Goal: Information Seeking & Learning: Learn about a topic

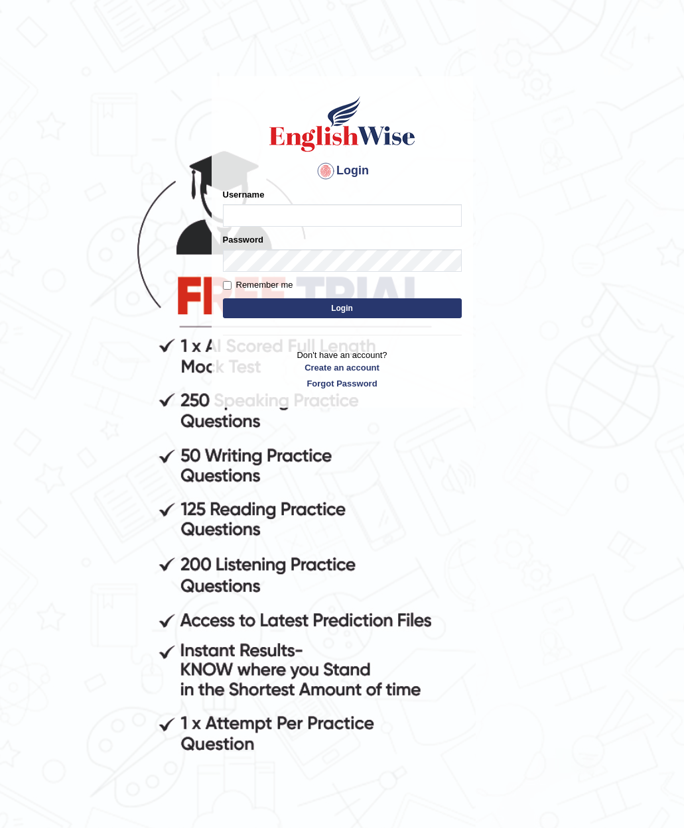
click at [275, 210] on input "Username" at bounding box center [342, 215] width 239 height 23
type input "Lamia"
click at [271, 305] on button "Login" at bounding box center [342, 308] width 239 height 20
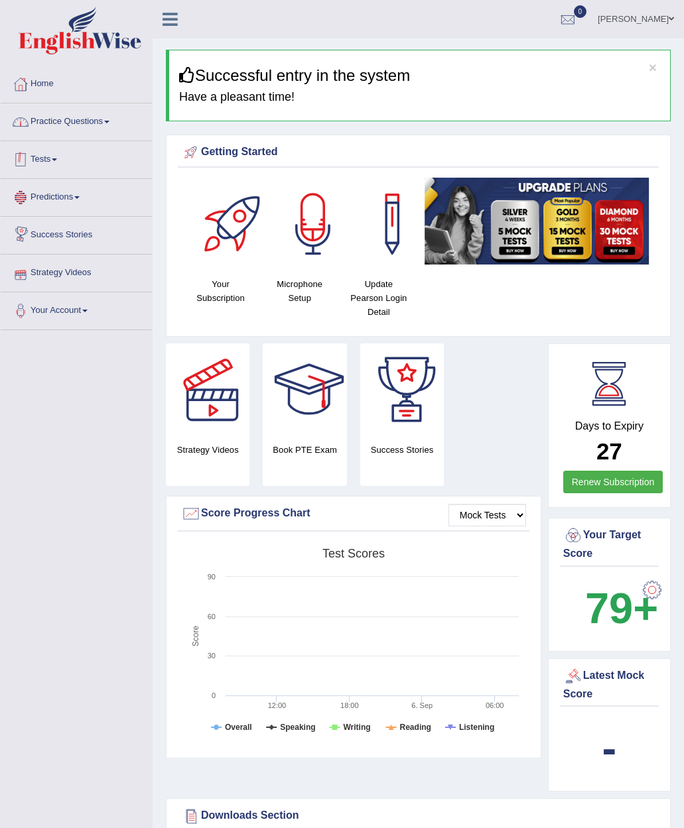
click at [73, 110] on link "Practice Questions" at bounding box center [76, 119] width 151 height 33
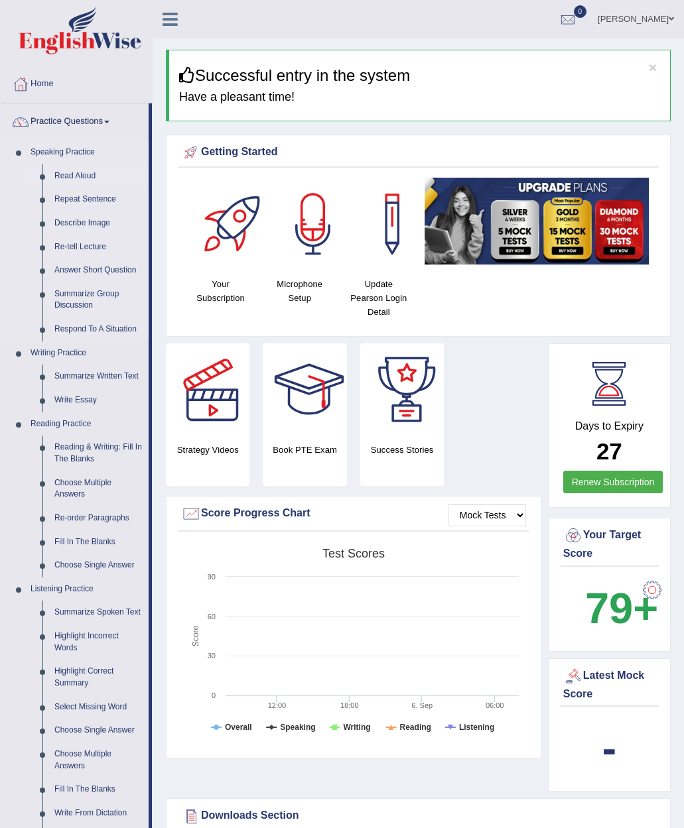
click at [84, 171] on link "Read Aloud" at bounding box center [98, 176] width 100 height 24
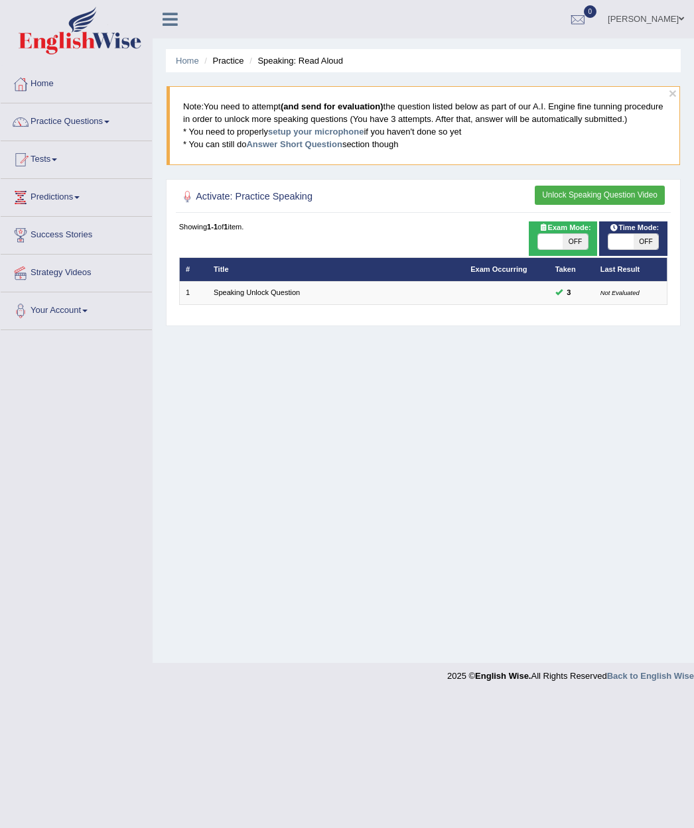
click at [596, 205] on button "Unlock Speaking Question Video" at bounding box center [599, 195] width 130 height 19
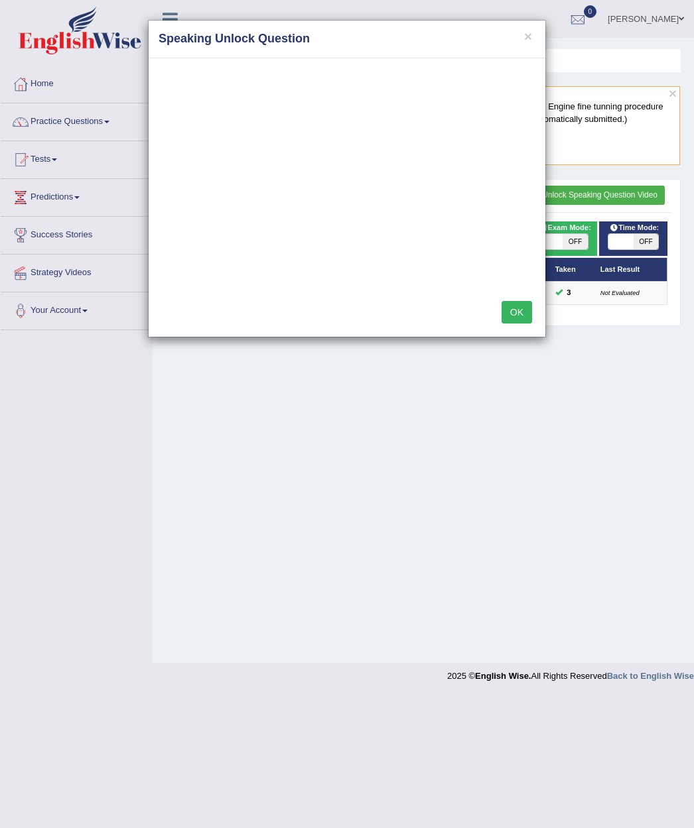
click at [72, 126] on div "× Speaking Unlock Question OK" at bounding box center [347, 414] width 694 height 828
click at [523, 312] on button "OK" at bounding box center [516, 312] width 31 height 23
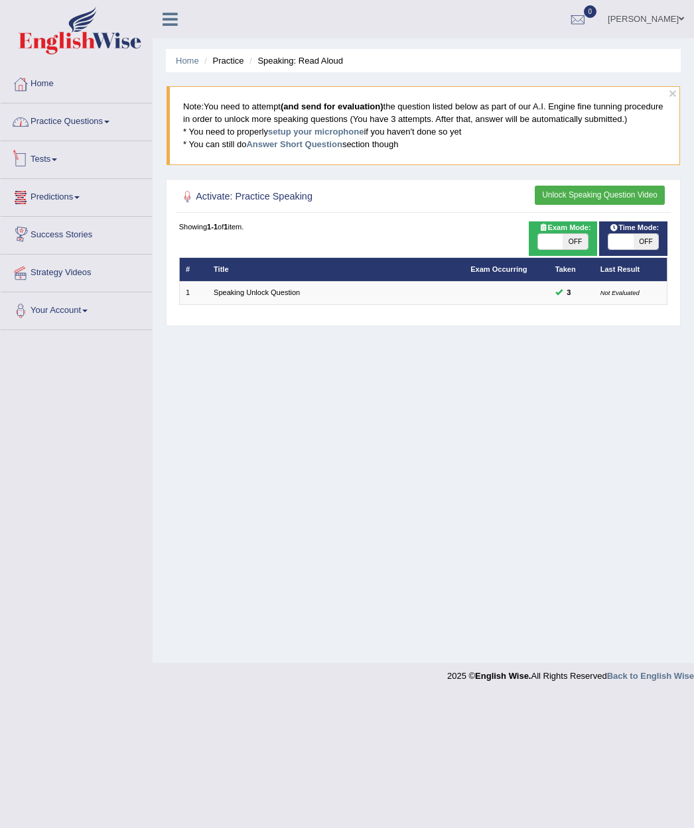
click at [109, 123] on link "Practice Questions" at bounding box center [76, 119] width 151 height 33
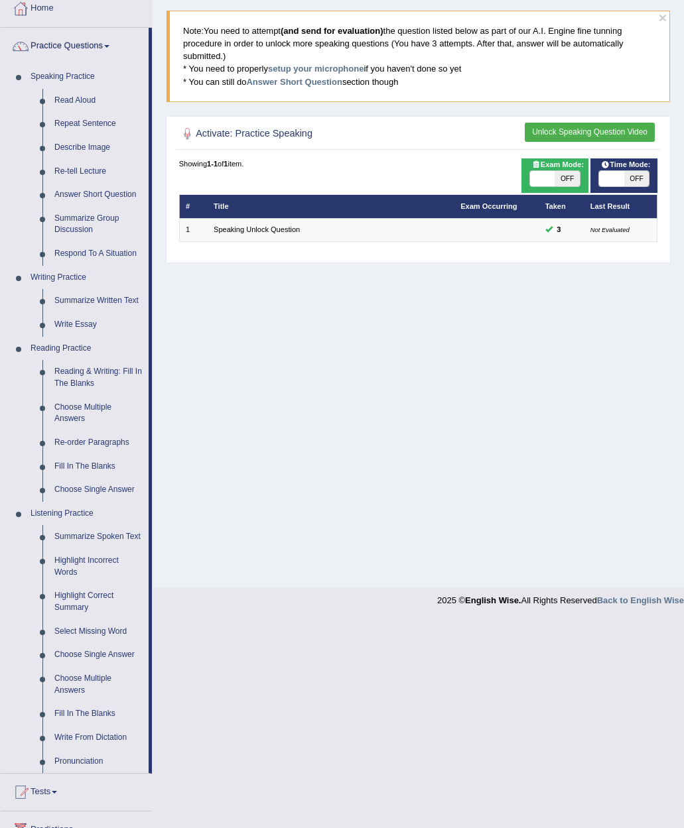
scroll to position [12, 0]
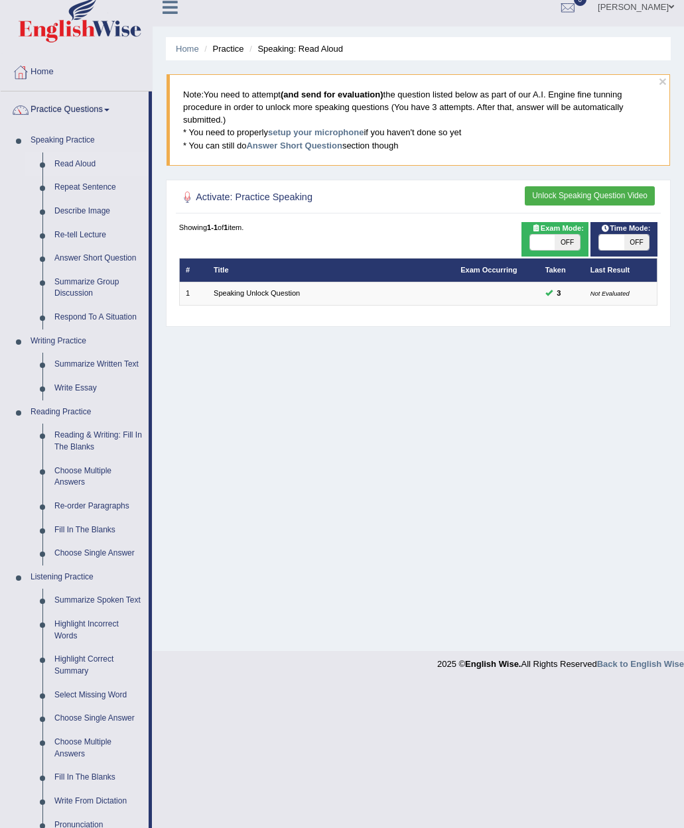
click at [613, 192] on button "Unlock Speaking Question Video" at bounding box center [590, 195] width 130 height 19
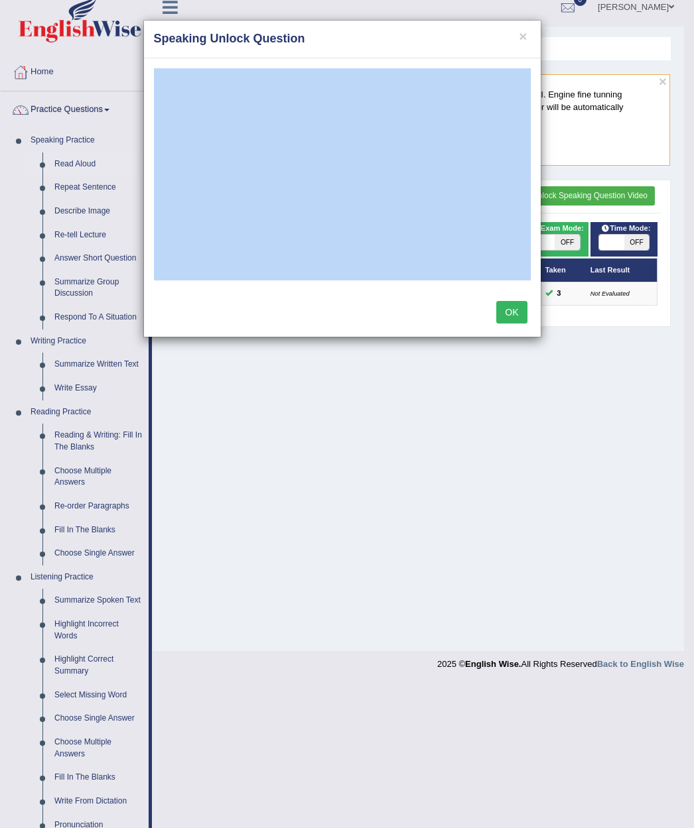
click at [514, 306] on button "OK" at bounding box center [511, 312] width 31 height 23
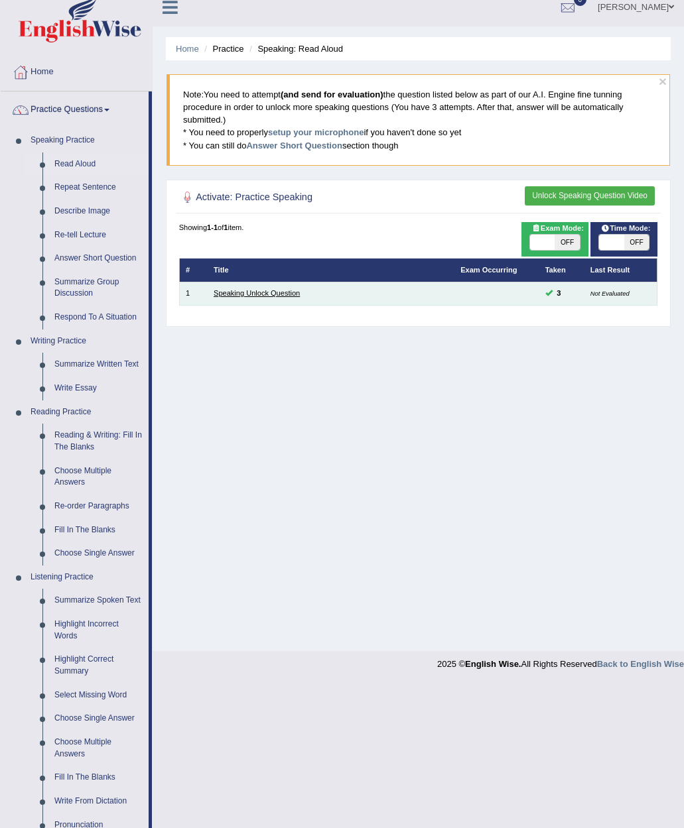
click at [265, 294] on link "Speaking Unlock Question" at bounding box center [257, 293] width 86 height 8
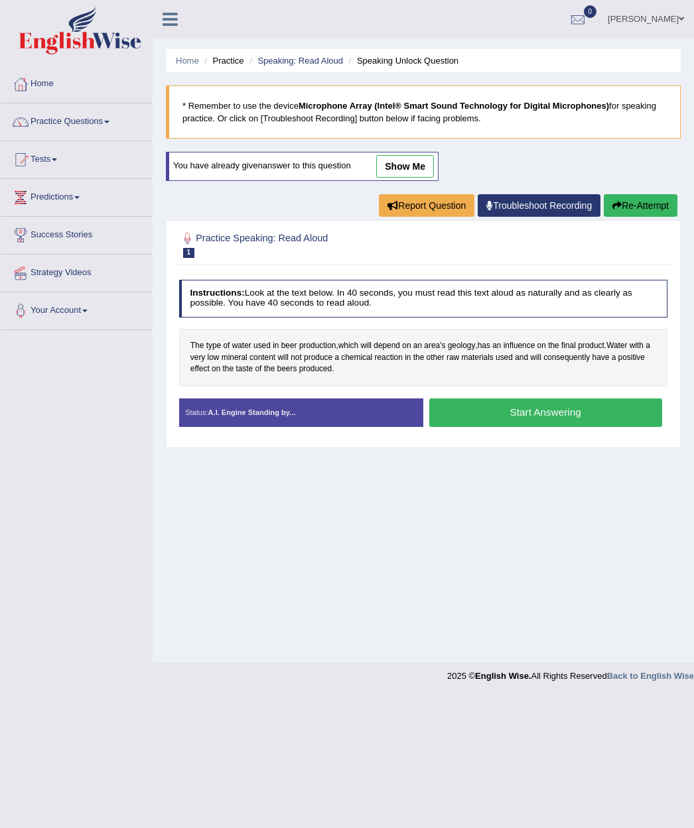
click at [516, 412] on button "Start Answering" at bounding box center [545, 413] width 233 height 29
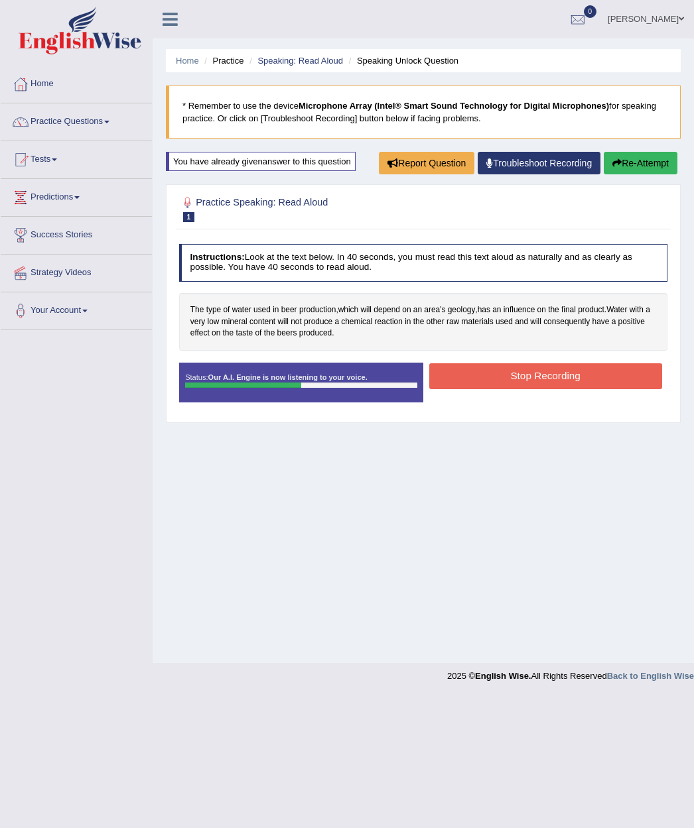
click at [513, 373] on button "Stop Recording" at bounding box center [545, 376] width 233 height 26
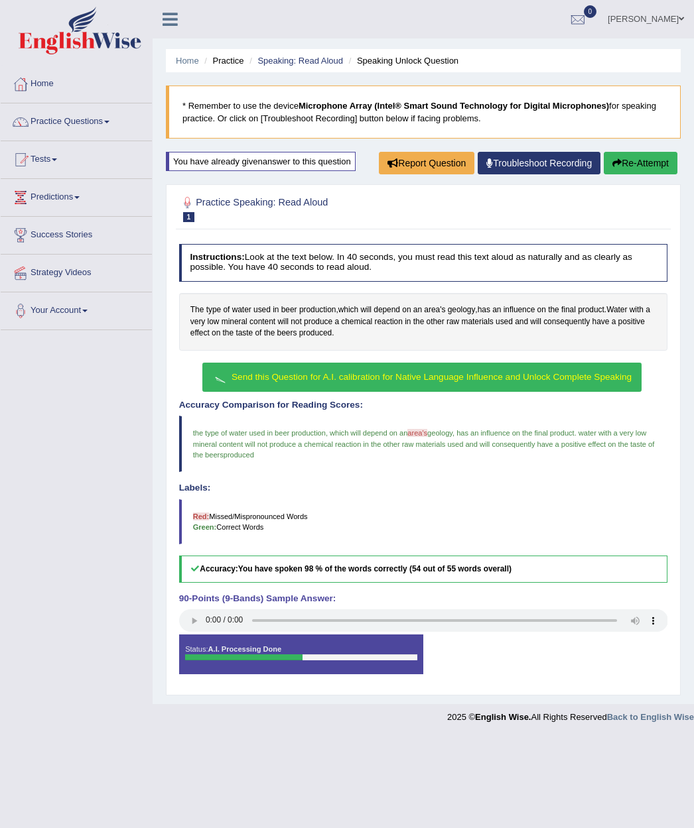
click at [360, 370] on button "Send this Question for A.I. calibration for Native Language Influence and Unloc…" at bounding box center [421, 378] width 439 height 30
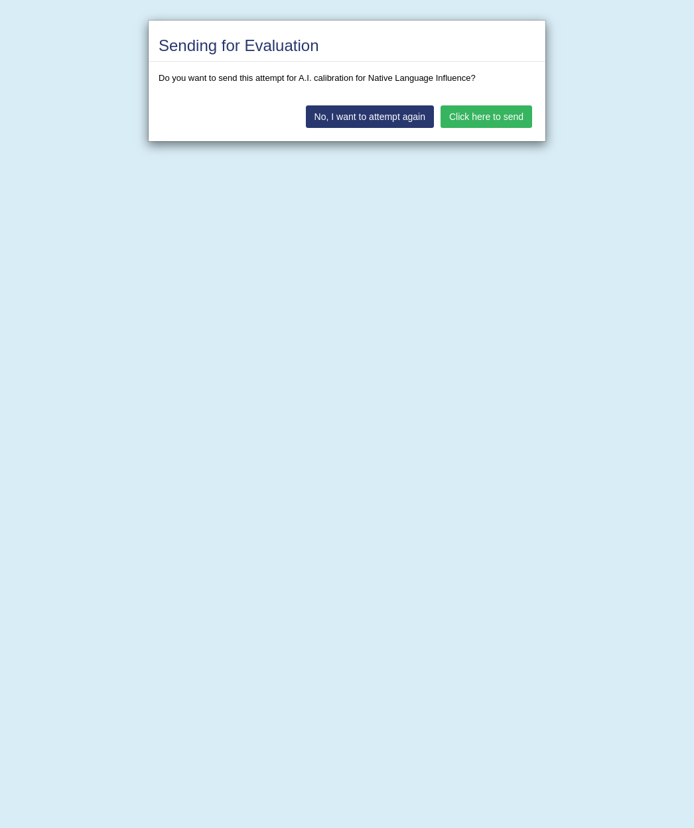
click at [483, 118] on button "Click here to send" at bounding box center [486, 116] width 92 height 23
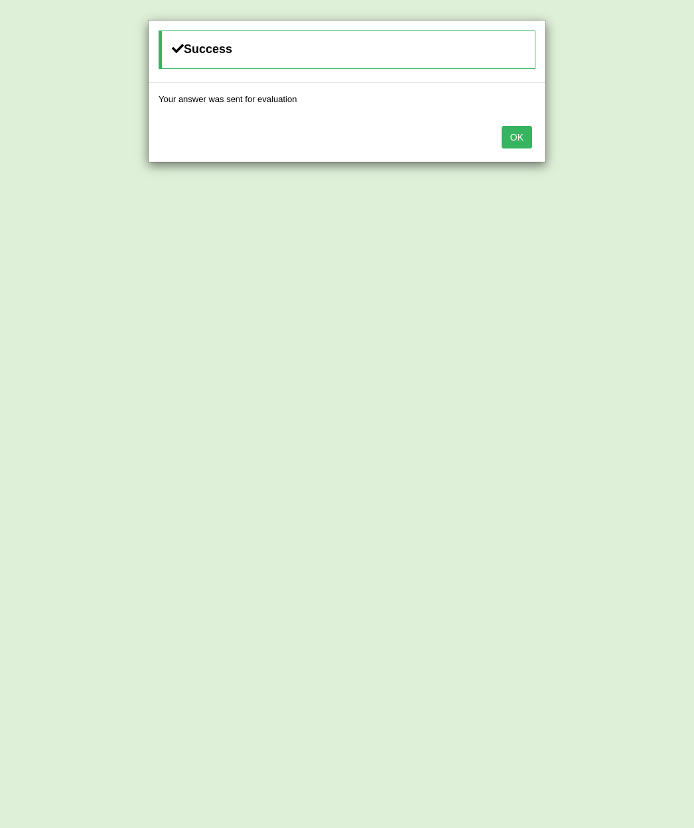
click at [513, 139] on button "OK" at bounding box center [516, 137] width 31 height 23
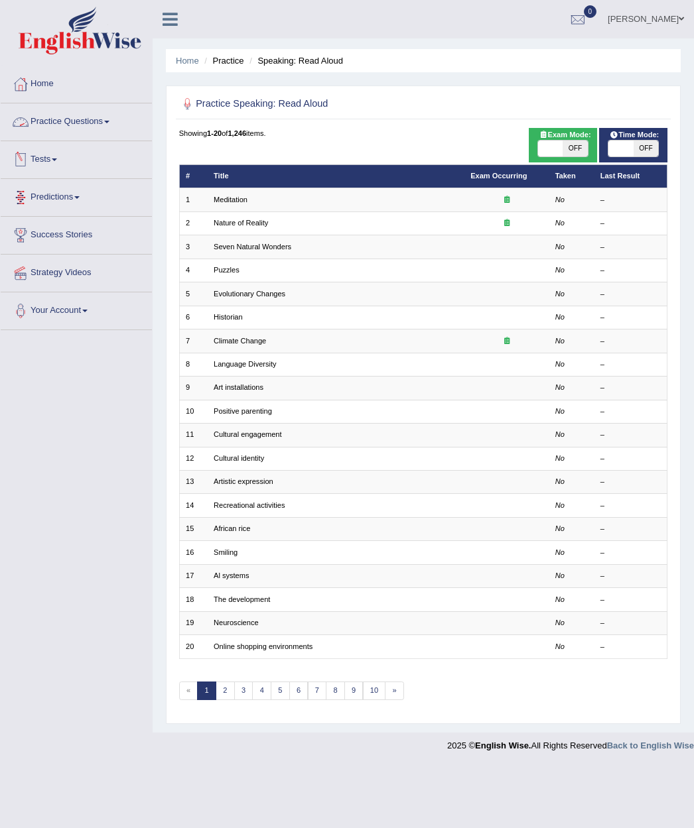
click at [111, 120] on link "Practice Questions" at bounding box center [76, 119] width 151 height 33
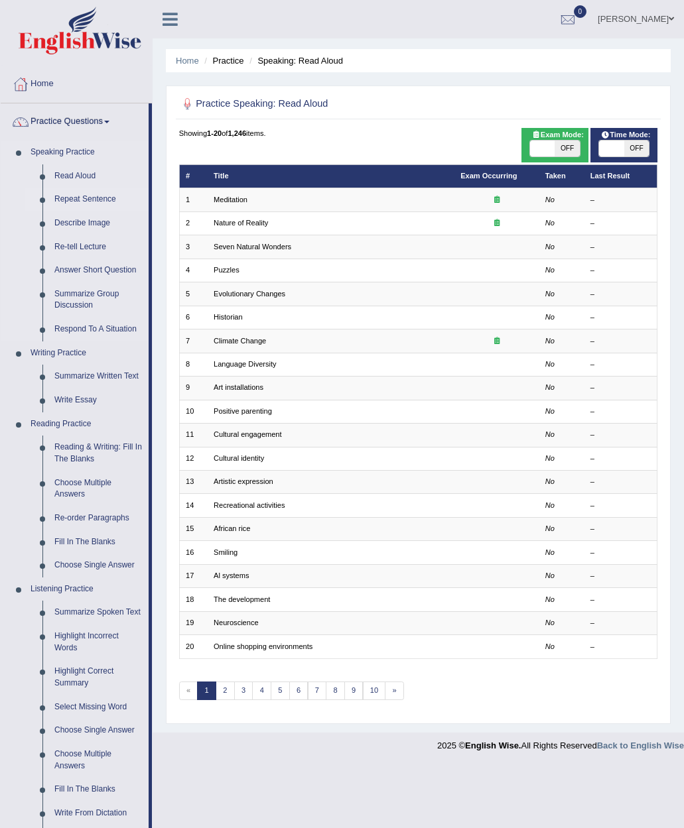
click at [80, 195] on link "Repeat Sentence" at bounding box center [98, 200] width 100 height 24
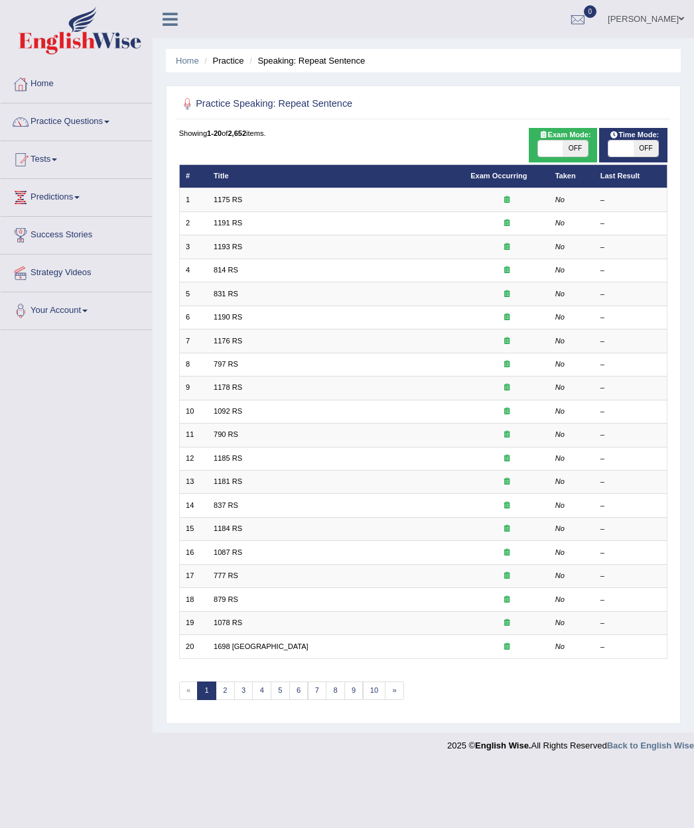
click at [94, 118] on link "Practice Questions" at bounding box center [76, 119] width 151 height 33
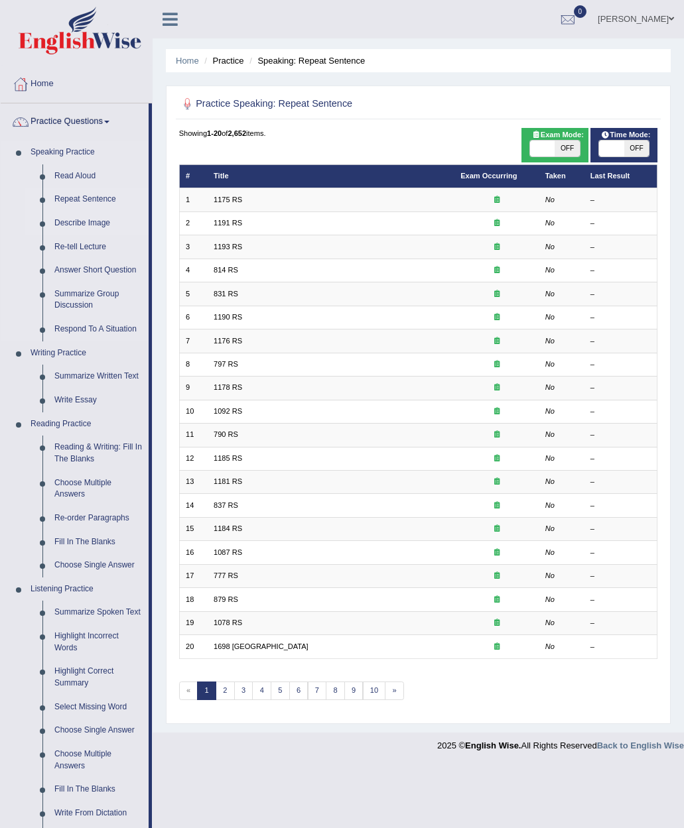
click at [86, 223] on link "Describe Image" at bounding box center [98, 224] width 100 height 24
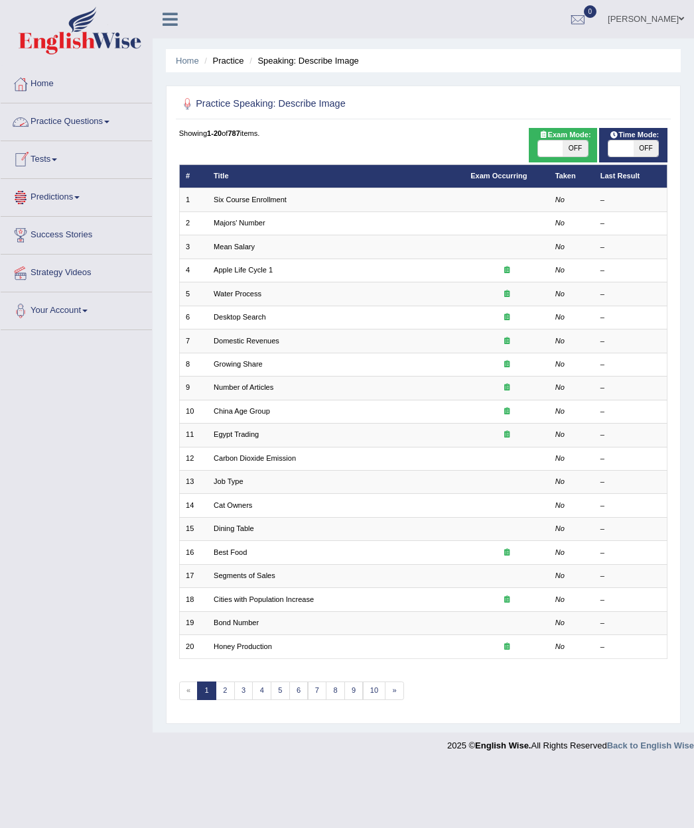
click at [95, 125] on link "Practice Questions" at bounding box center [76, 119] width 151 height 33
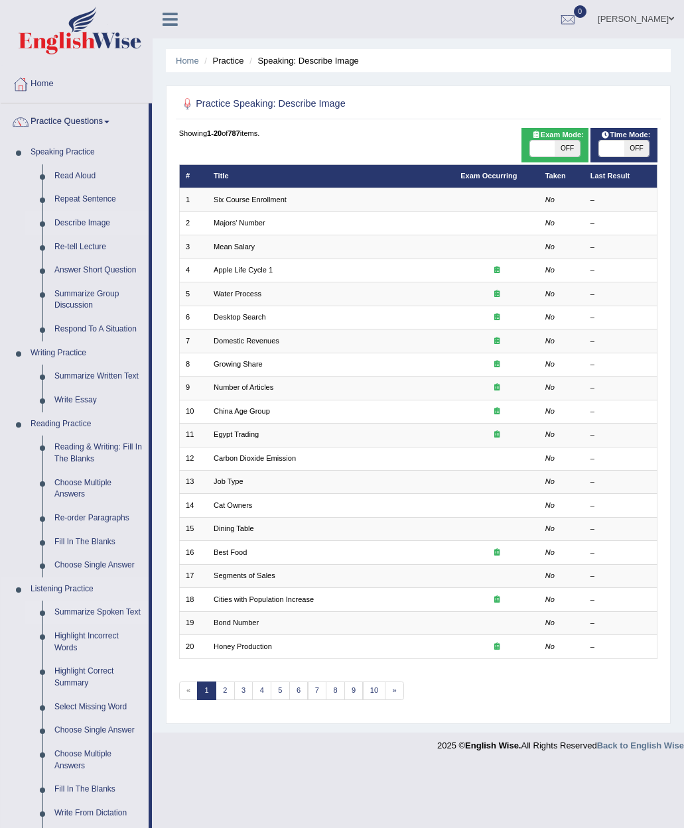
click at [84, 614] on link "Summarize Spoken Text" at bounding box center [98, 613] width 100 height 24
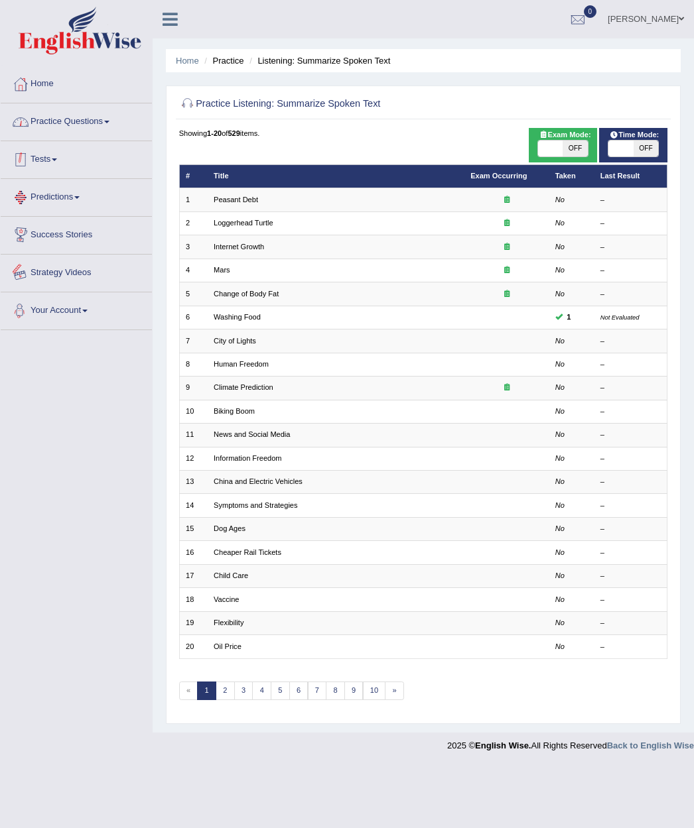
click at [105, 113] on link "Practice Questions" at bounding box center [76, 119] width 151 height 33
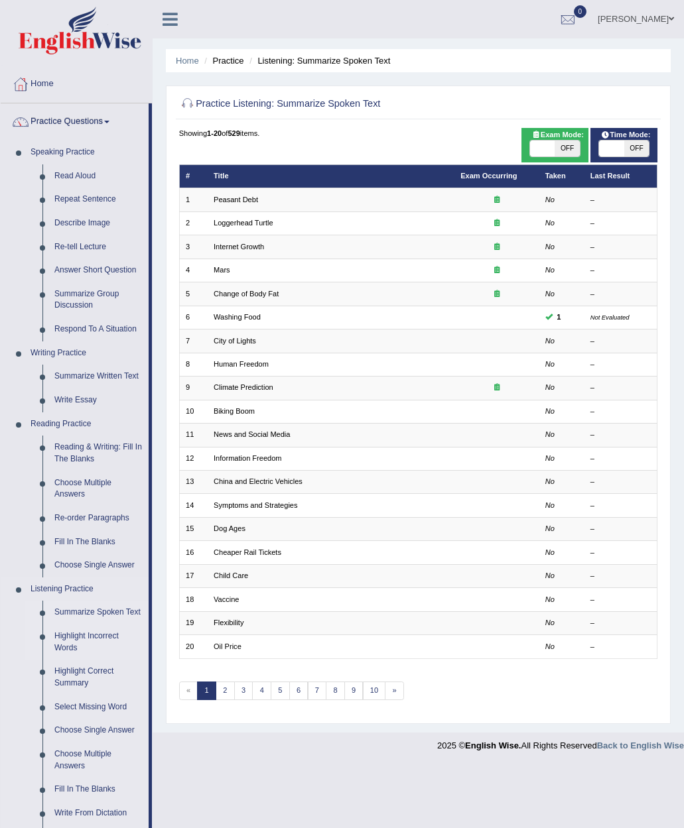
click at [86, 639] on link "Highlight Incorrect Words" at bounding box center [98, 642] width 100 height 35
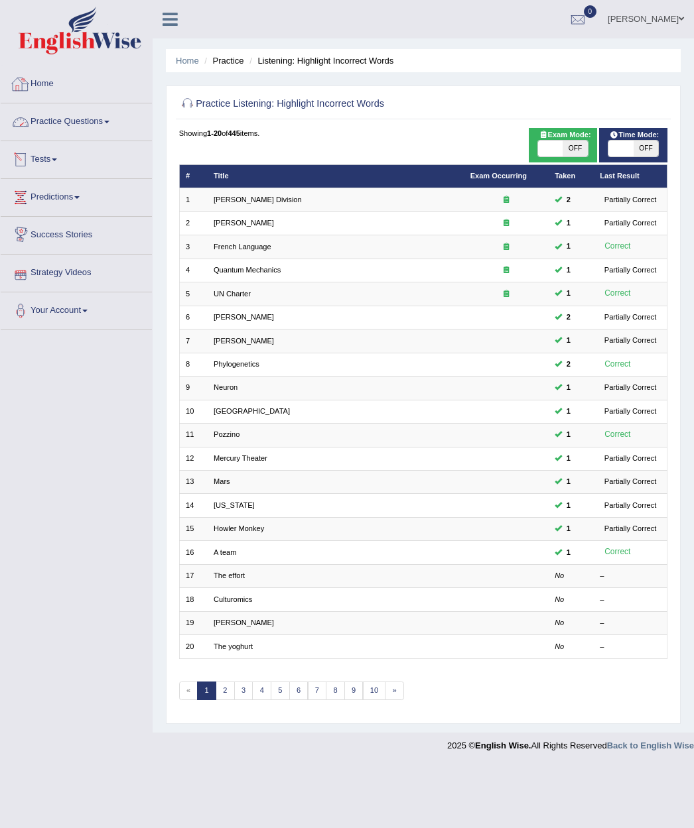
click at [68, 127] on link "Practice Questions" at bounding box center [76, 119] width 151 height 33
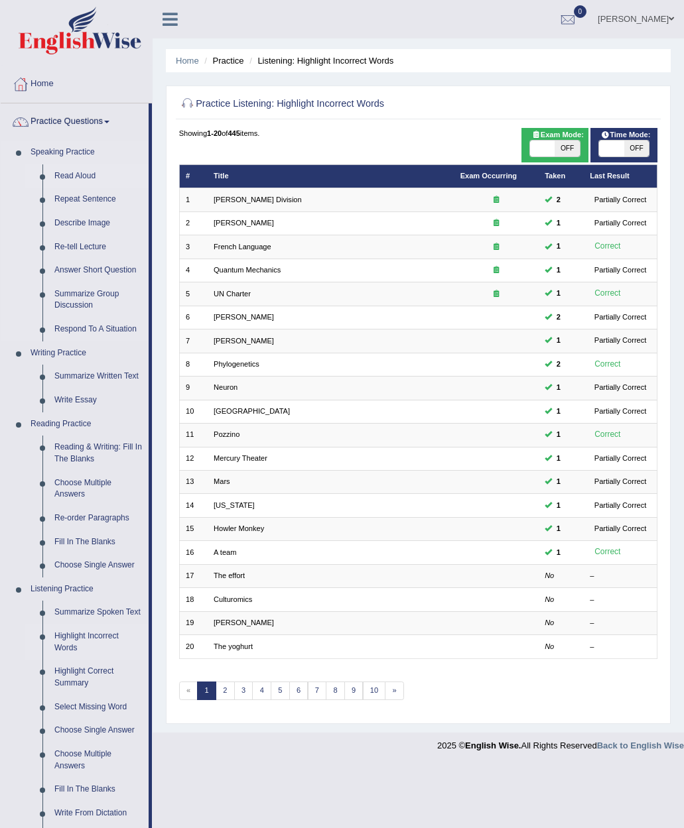
click at [74, 175] on link "Read Aloud" at bounding box center [98, 176] width 100 height 24
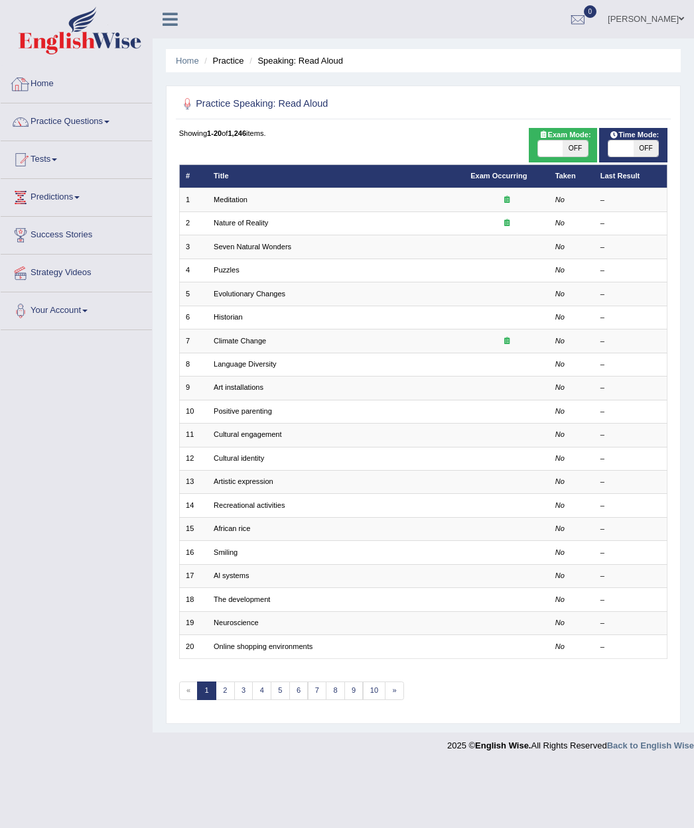
click at [49, 84] on link "Home" at bounding box center [76, 82] width 151 height 33
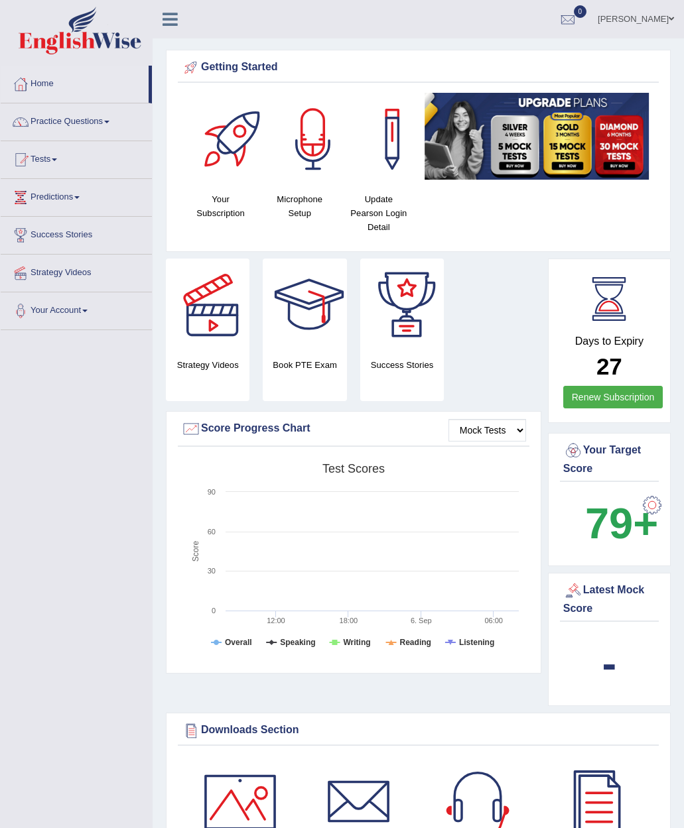
click at [668, 17] on span at bounding box center [670, 19] width 5 height 9
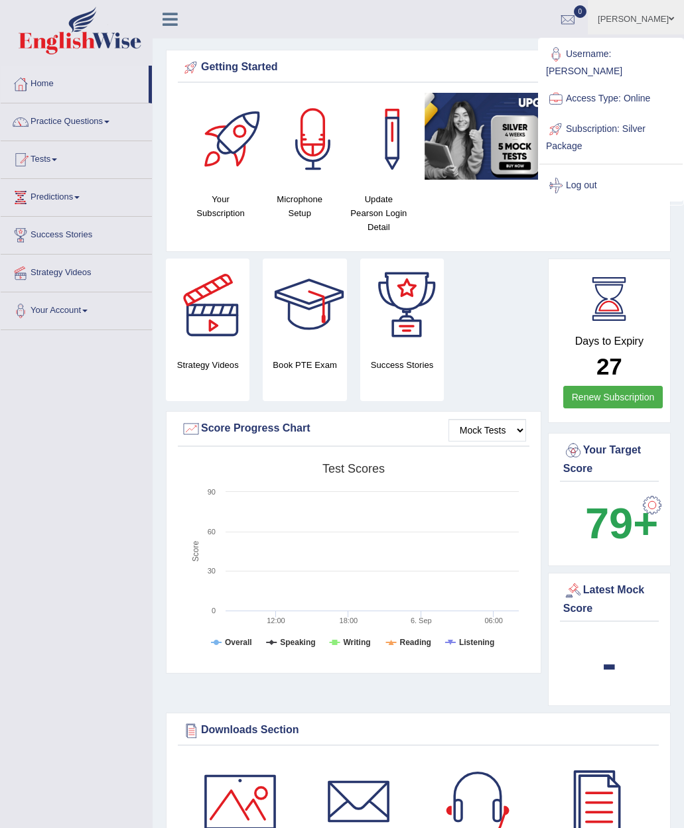
click at [582, 173] on link "Log out" at bounding box center [610, 185] width 143 height 31
